Goal: Task Accomplishment & Management: Manage account settings

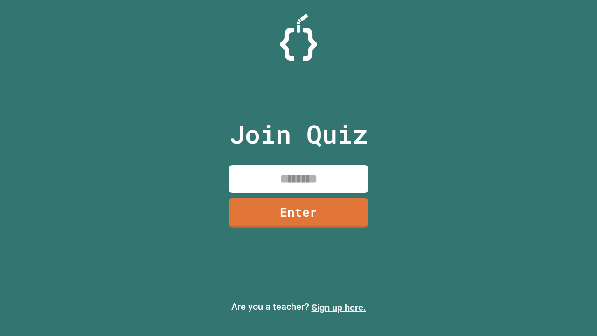
click at [339, 307] on link "Sign up here." at bounding box center [338, 307] width 55 height 11
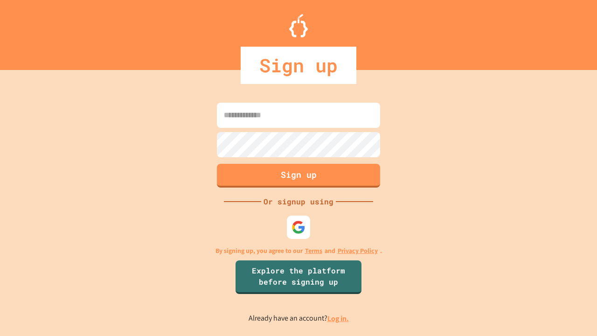
click at [339, 318] on link "Log in." at bounding box center [337, 318] width 21 height 10
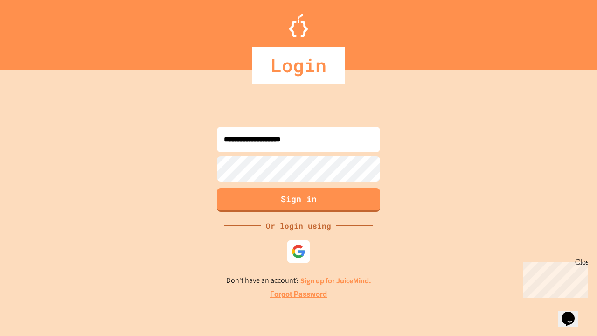
type input "**********"
